Goal: Task Accomplishment & Management: Use online tool/utility

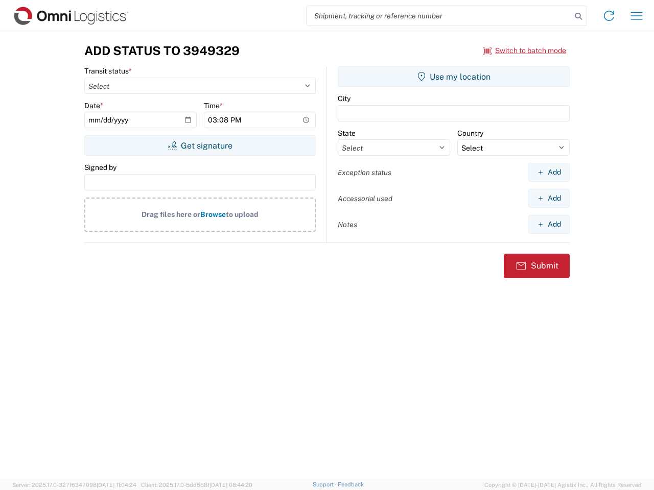
click at [439, 16] on input "search" at bounding box center [438, 15] width 265 height 19
click at [578, 16] on icon at bounding box center [578, 16] width 14 height 14
click at [609, 16] on icon at bounding box center [609, 16] width 16 height 16
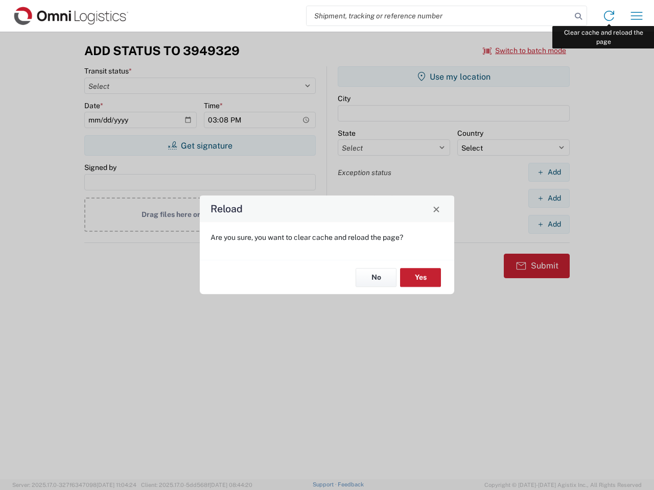
click at [636, 16] on div "Reload Are you sure, you want to clear cache and reload the page? No Yes" at bounding box center [327, 245] width 654 height 490
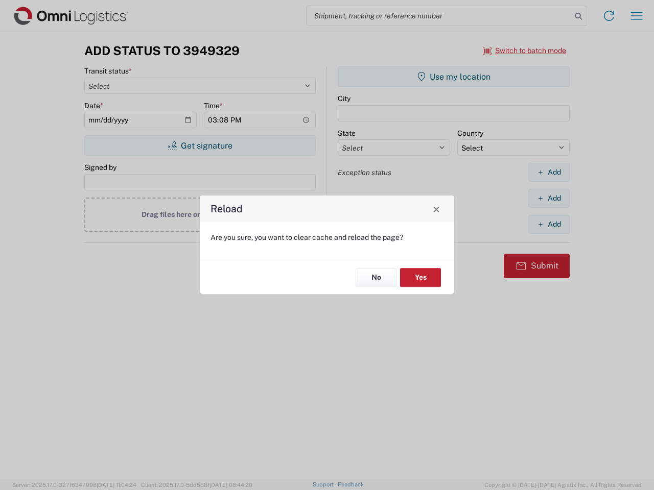
click at [525, 51] on div "Reload Are you sure, you want to clear cache and reload the page? No Yes" at bounding box center [327, 245] width 654 height 490
click at [200, 146] on div "Reload Are you sure, you want to clear cache and reload the page? No Yes" at bounding box center [327, 245] width 654 height 490
click at [454, 77] on div "Reload Are you sure, you want to clear cache and reload the page? No Yes" at bounding box center [327, 245] width 654 height 490
click at [549, 172] on div "Reload Are you sure, you want to clear cache and reload the page? No Yes" at bounding box center [327, 245] width 654 height 490
click at [549, 198] on div "Reload Are you sure, you want to clear cache and reload the page? No Yes" at bounding box center [327, 245] width 654 height 490
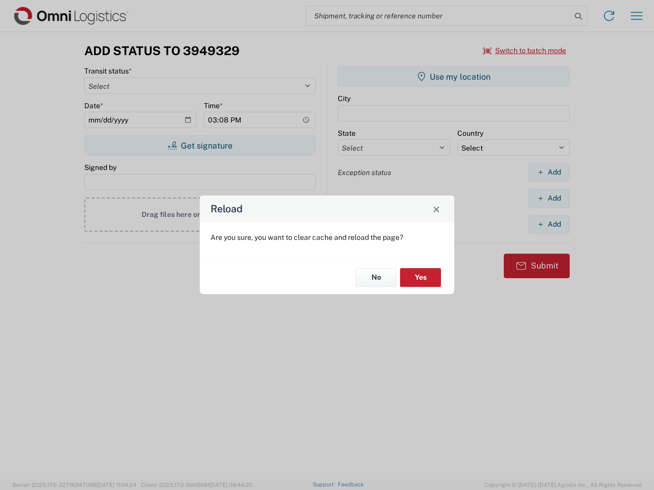
click at [549, 224] on div "Reload Are you sure, you want to clear cache and reload the page? No Yes" at bounding box center [327, 245] width 654 height 490
